Goal: Task Accomplishment & Management: Manage account settings

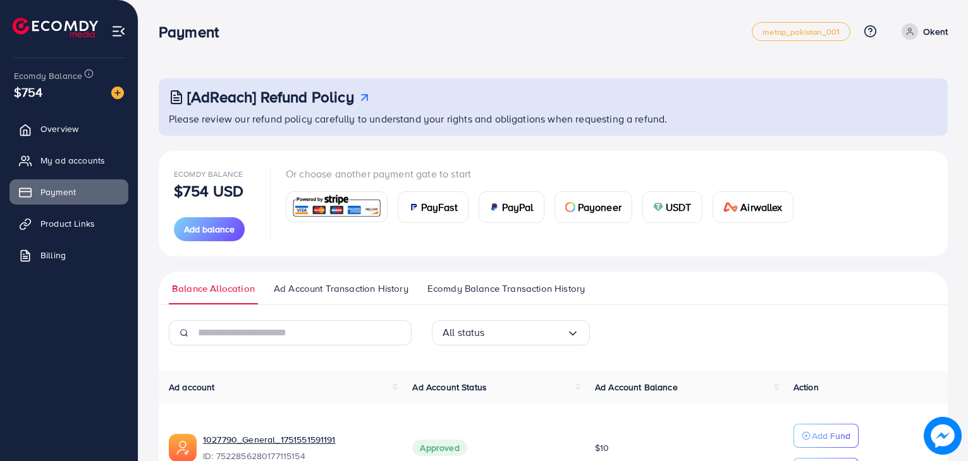
scroll to position [268, 0]
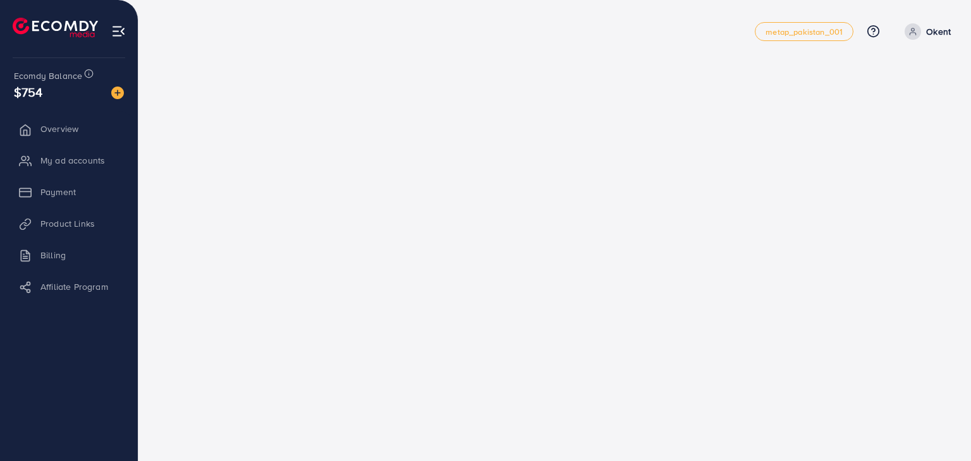
click at [66, 195] on li "Payment" at bounding box center [69, 191] width 138 height 25
click at [66, 195] on span "Payment" at bounding box center [61, 192] width 35 height 13
